Goal: Task Accomplishment & Management: Complete application form

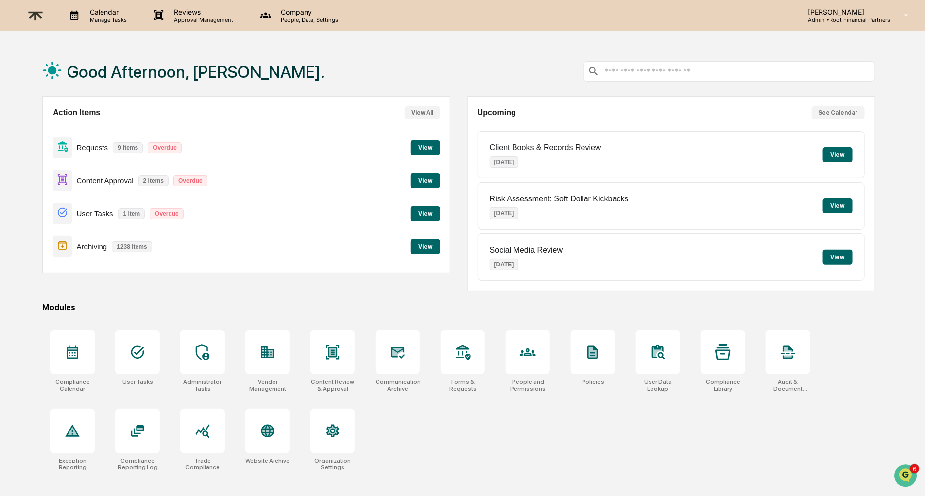
click at [412, 180] on button "View" at bounding box center [425, 180] width 30 height 15
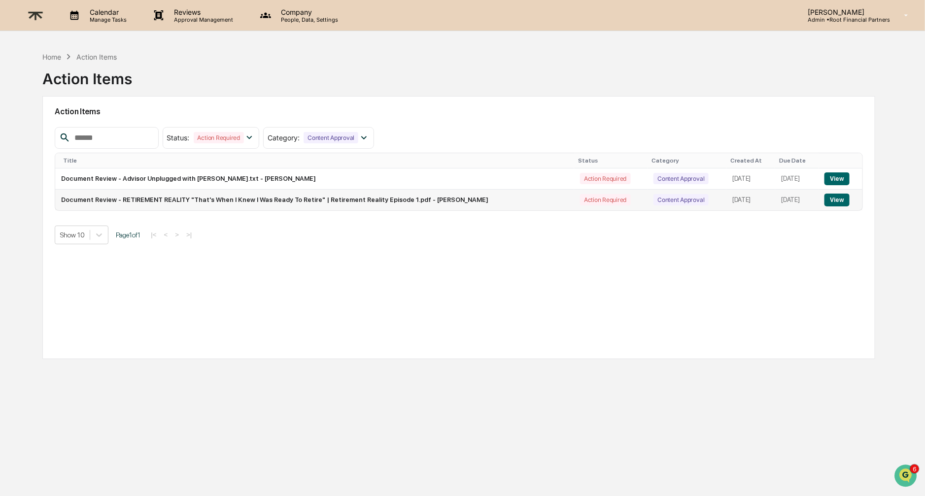
click at [846, 200] on button "View" at bounding box center [836, 200] width 25 height 13
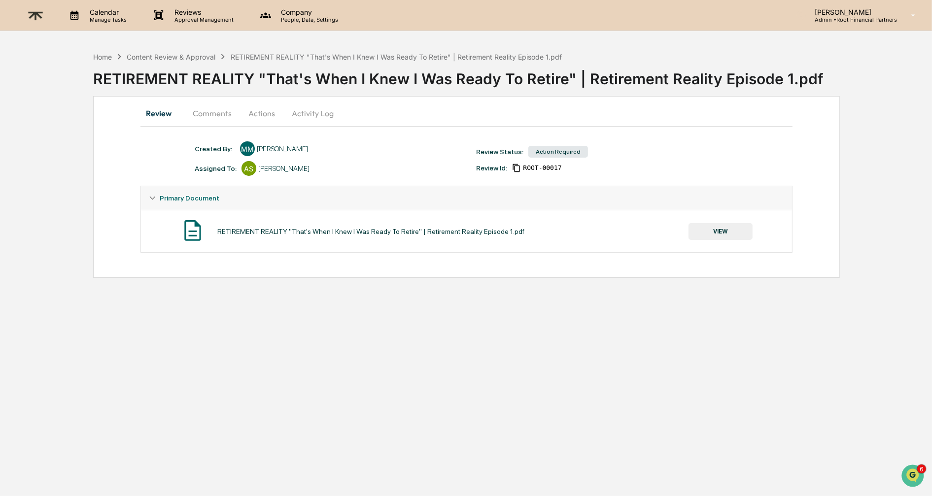
click at [721, 229] on button "VIEW" at bounding box center [720, 231] width 64 height 17
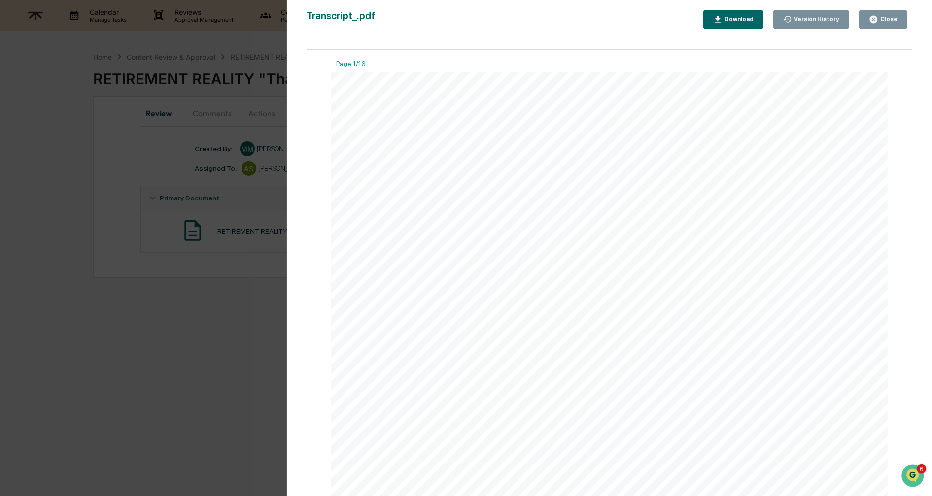
click at [732, 15] on div "Download" at bounding box center [733, 19] width 40 height 9
click at [737, 12] on button "Download" at bounding box center [733, 19] width 60 height 19
click at [884, 28] on button "Close" at bounding box center [883, 19] width 48 height 19
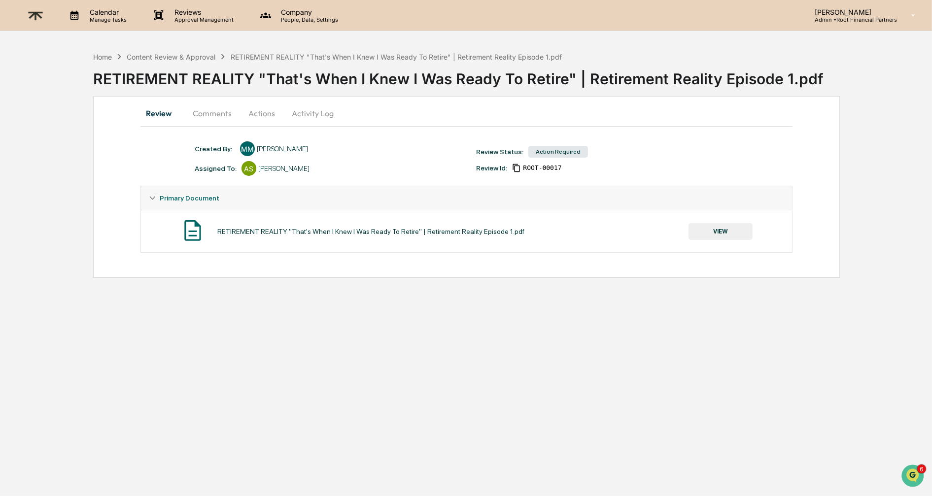
click at [202, 108] on button "Comments" at bounding box center [212, 113] width 55 height 24
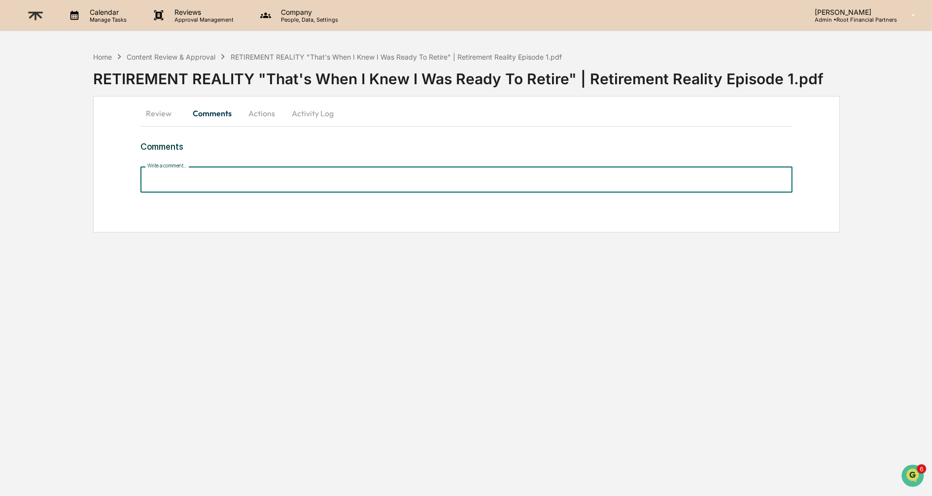
click at [261, 181] on input "Write a comment..." at bounding box center [466, 180] width 652 height 26
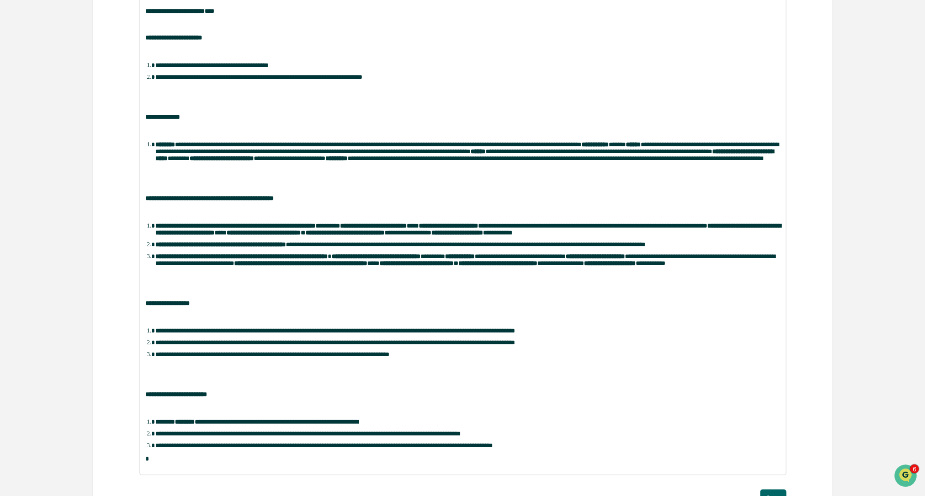
scroll to position [302, 0]
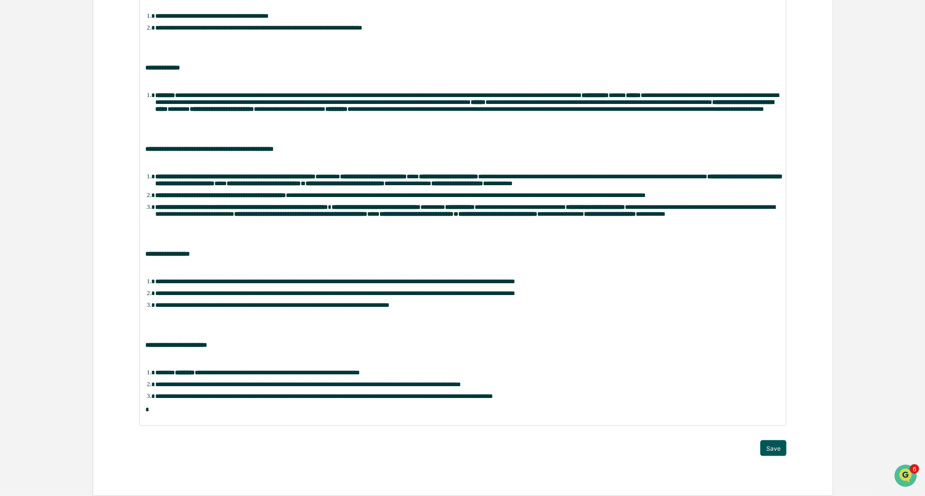
click at [771, 446] on button "Save" at bounding box center [773, 448] width 26 height 16
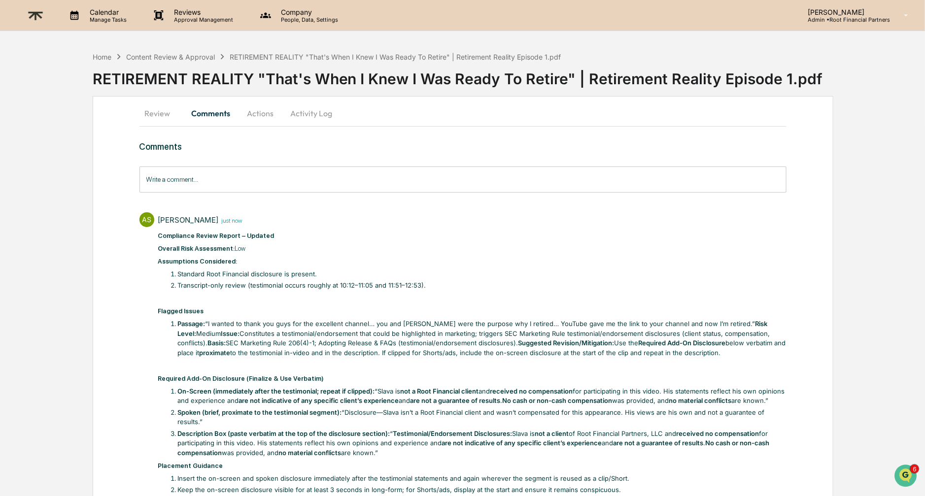
click at [263, 108] on button "Actions" at bounding box center [260, 113] width 44 height 24
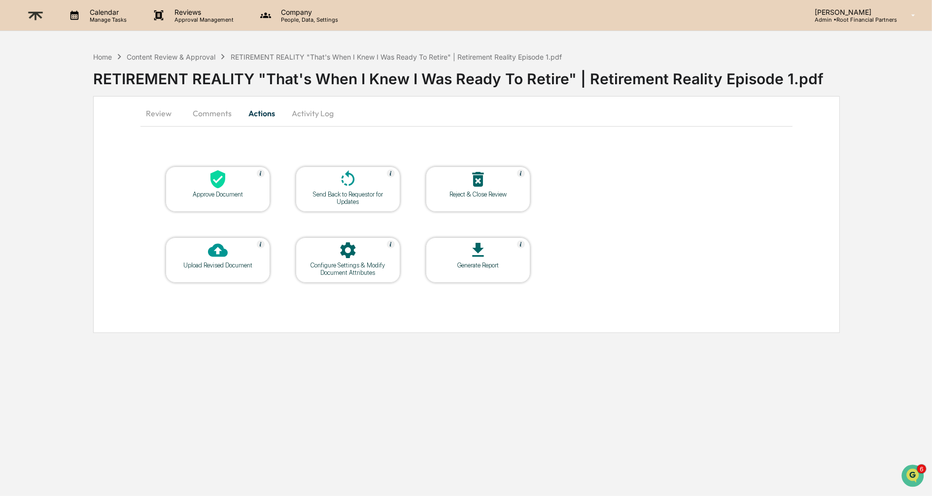
click at [224, 182] on icon at bounding box center [217, 179] width 15 height 18
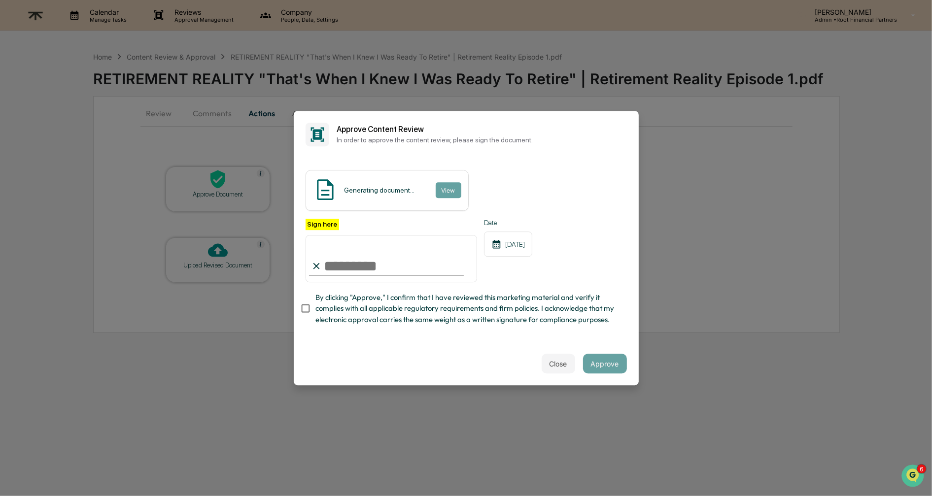
click at [379, 257] on input "Sign here" at bounding box center [391, 258] width 172 height 47
click at [0, 496] on com-1password-button at bounding box center [0, 496] width 0 height 0
type input "**********"
click at [350, 306] on span "By clicking "Approve," I confirm that I have reviewed this marketing material a…" at bounding box center [466, 308] width 303 height 33
click at [596, 363] on button "Approve" at bounding box center [605, 364] width 44 height 20
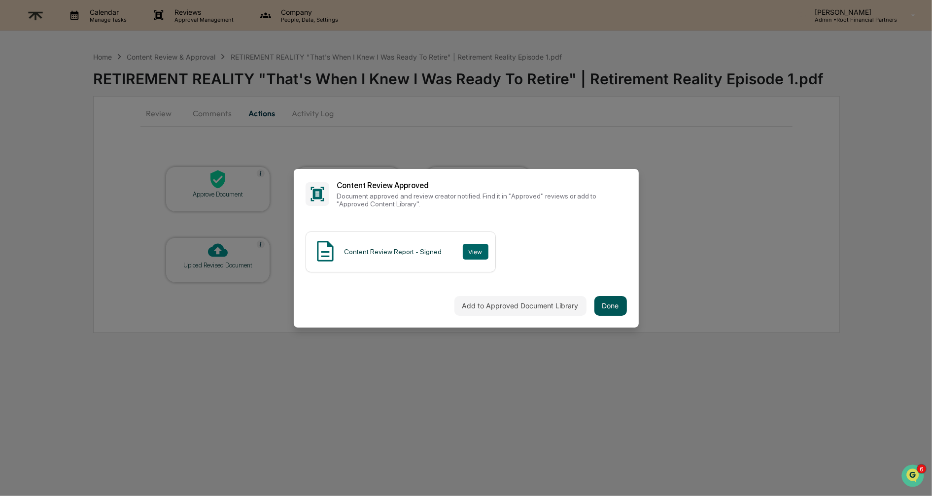
click at [605, 306] on button "Done" at bounding box center [610, 306] width 33 height 20
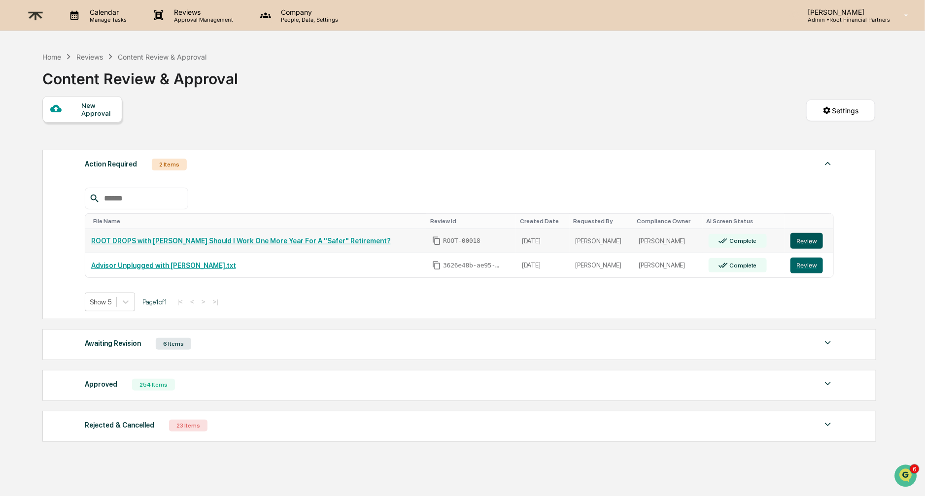
click at [807, 235] on button "Review" at bounding box center [806, 241] width 33 height 16
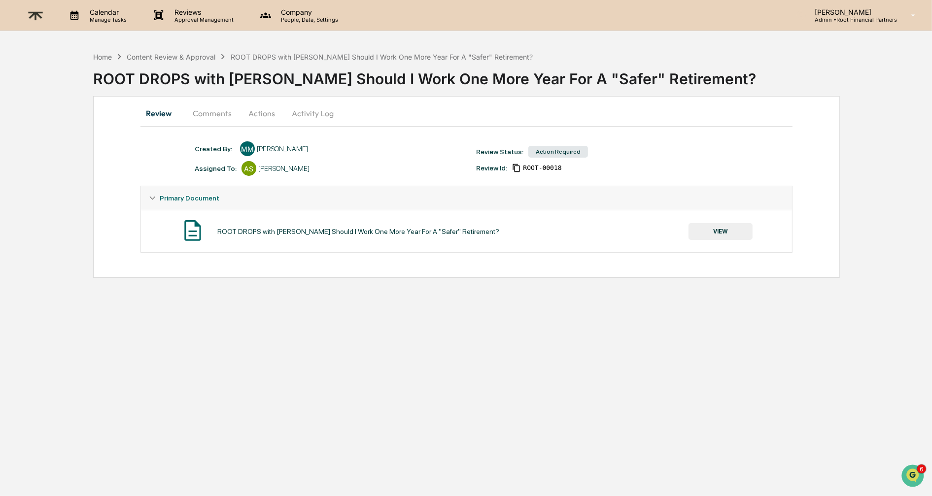
click at [723, 228] on button "VIEW" at bounding box center [720, 231] width 64 height 17
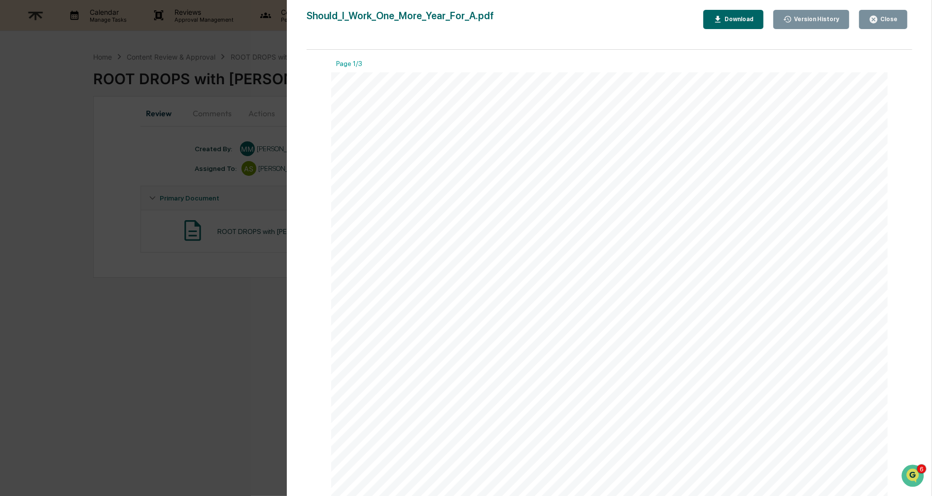
click at [733, 19] on div "Download" at bounding box center [737, 19] width 31 height 7
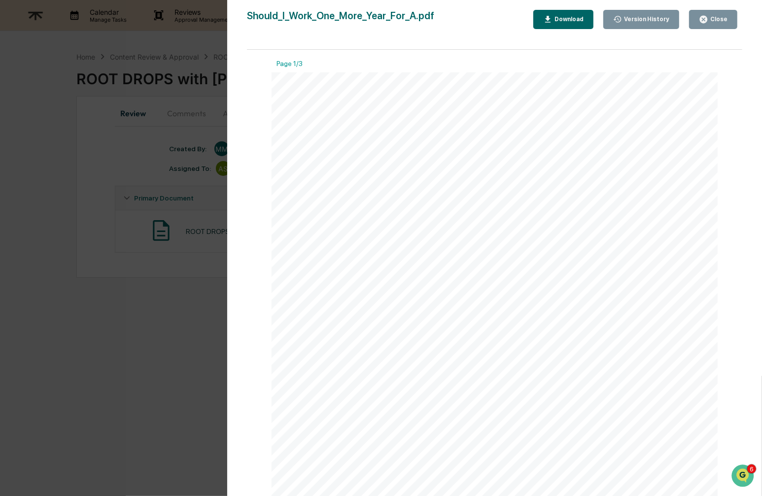
click at [712, 12] on button "Close" at bounding box center [713, 19] width 48 height 19
